Goal: Information Seeking & Learning: Learn about a topic

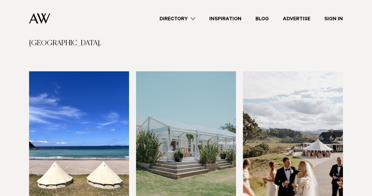
scroll to position [173, 0]
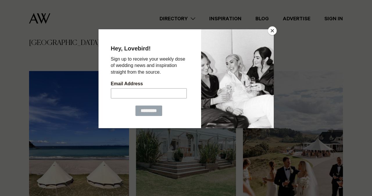
click at [273, 29] on button "Close" at bounding box center [272, 30] width 9 height 9
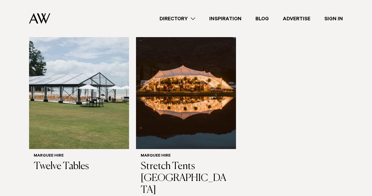
scroll to position [417, 0]
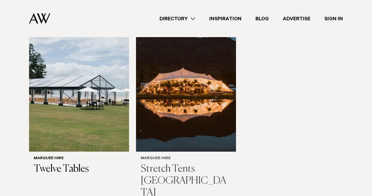
click at [193, 69] on img at bounding box center [186, 85] width 100 height 134
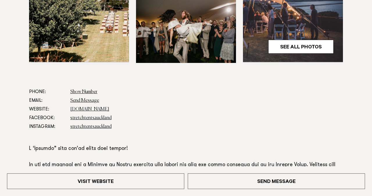
scroll to position [269, 0]
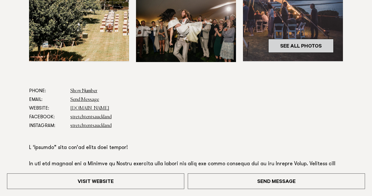
click at [295, 39] on link "See All Photos" at bounding box center [300, 46] width 65 height 14
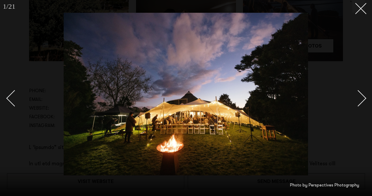
click at [363, 97] on div "Next slide" at bounding box center [357, 98] width 17 height 17
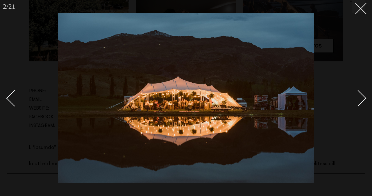
click at [363, 97] on div "Next slide" at bounding box center [357, 98] width 17 height 17
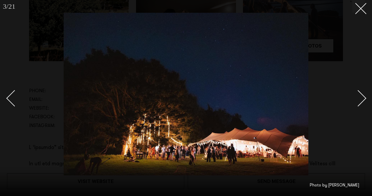
click at [362, 98] on div "Next slide" at bounding box center [357, 98] width 17 height 17
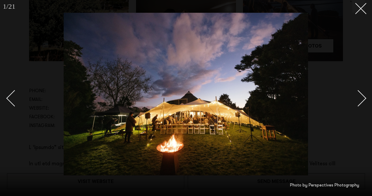
click at [361, 99] on div "Next slide" at bounding box center [357, 98] width 17 height 17
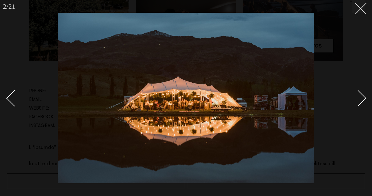
click at [361, 99] on div "Next slide" at bounding box center [357, 98] width 17 height 17
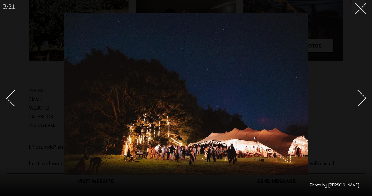
click at [361, 99] on div "Next slide" at bounding box center [357, 98] width 17 height 17
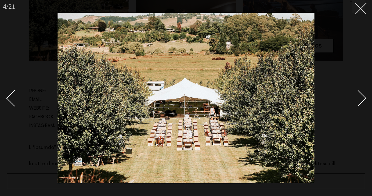
click at [361, 99] on div "Next slide" at bounding box center [357, 98] width 17 height 17
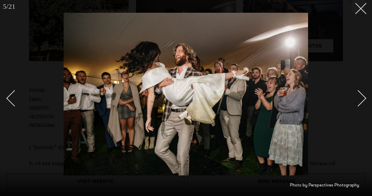
click at [361, 99] on div "Next slide" at bounding box center [357, 98] width 17 height 17
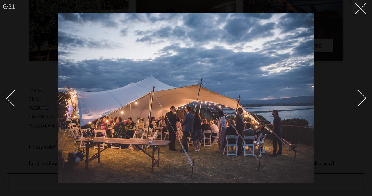
click at [361, 99] on div "Next slide" at bounding box center [357, 98] width 17 height 17
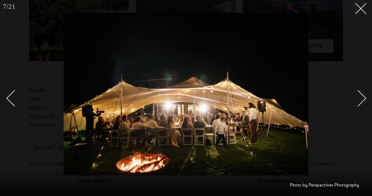
click at [361, 99] on div "Next slide" at bounding box center [357, 98] width 17 height 17
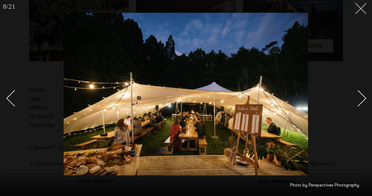
click at [363, 9] on button at bounding box center [358, 6] width 13 height 13
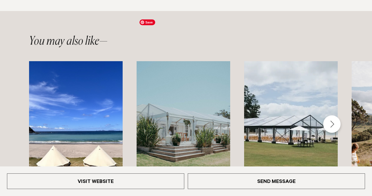
scroll to position [866, 0]
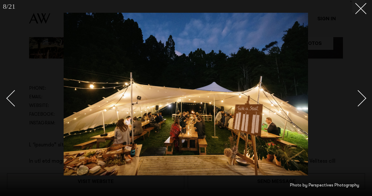
scroll to position [269, 0]
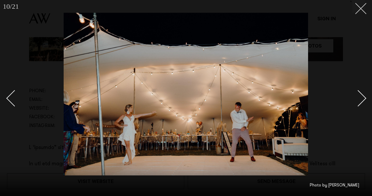
click at [360, 8] on line at bounding box center [360, 8] width 11 height 11
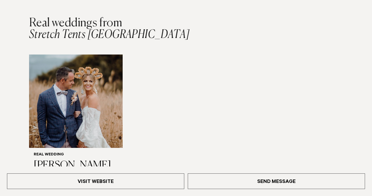
scroll to position [609, 0]
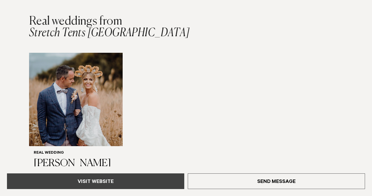
click at [109, 182] on link "Visit Website" at bounding box center [95, 182] width 177 height 16
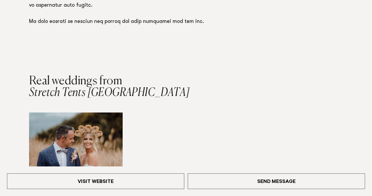
scroll to position [709, 0]
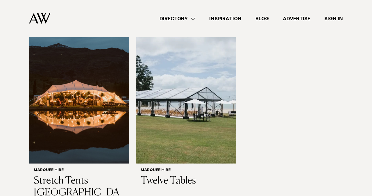
scroll to position [417, 0]
